Goal: Check status: Check status

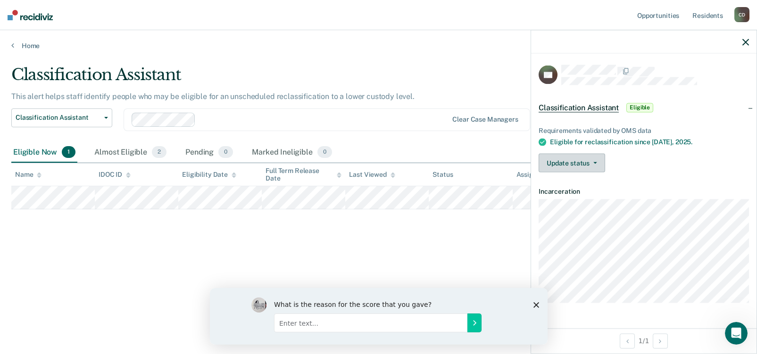
click at [596, 160] on button "Update status" at bounding box center [571, 163] width 66 height 19
click at [684, 191] on dt "Incarceration" at bounding box center [643, 192] width 210 height 8
click at [436, 247] on div "Classification Assistant This alert helps staff identify people who may be elig…" at bounding box center [378, 174] width 734 height 218
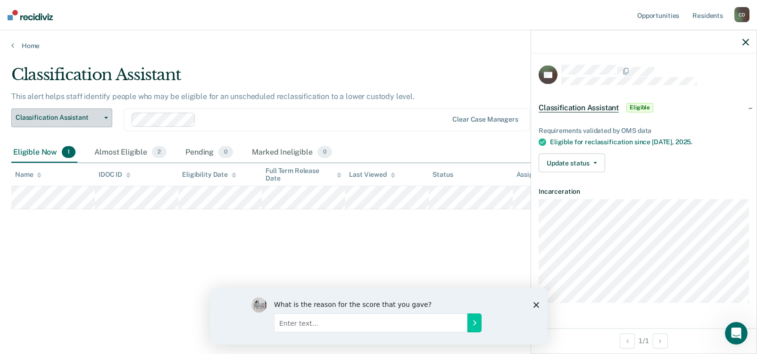
click at [105, 116] on button "Classification Assistant" at bounding box center [61, 117] width 101 height 19
click at [284, 67] on div "Classification Assistant" at bounding box center [295, 78] width 568 height 27
click at [123, 154] on div "Almost Eligible 2" at bounding box center [130, 152] width 76 height 21
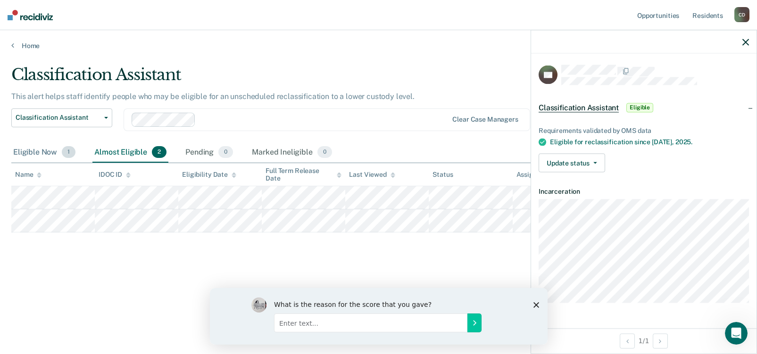
click at [35, 155] on div "Eligible Now 1" at bounding box center [44, 152] width 66 height 21
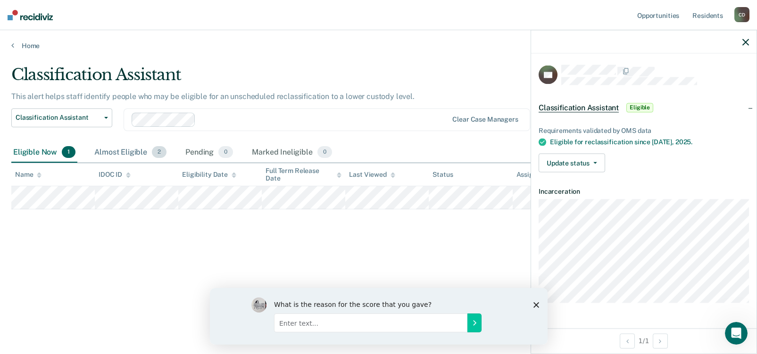
click at [129, 148] on div "Almost Eligible 2" at bounding box center [130, 152] width 76 height 21
